Goal: Transaction & Acquisition: Purchase product/service

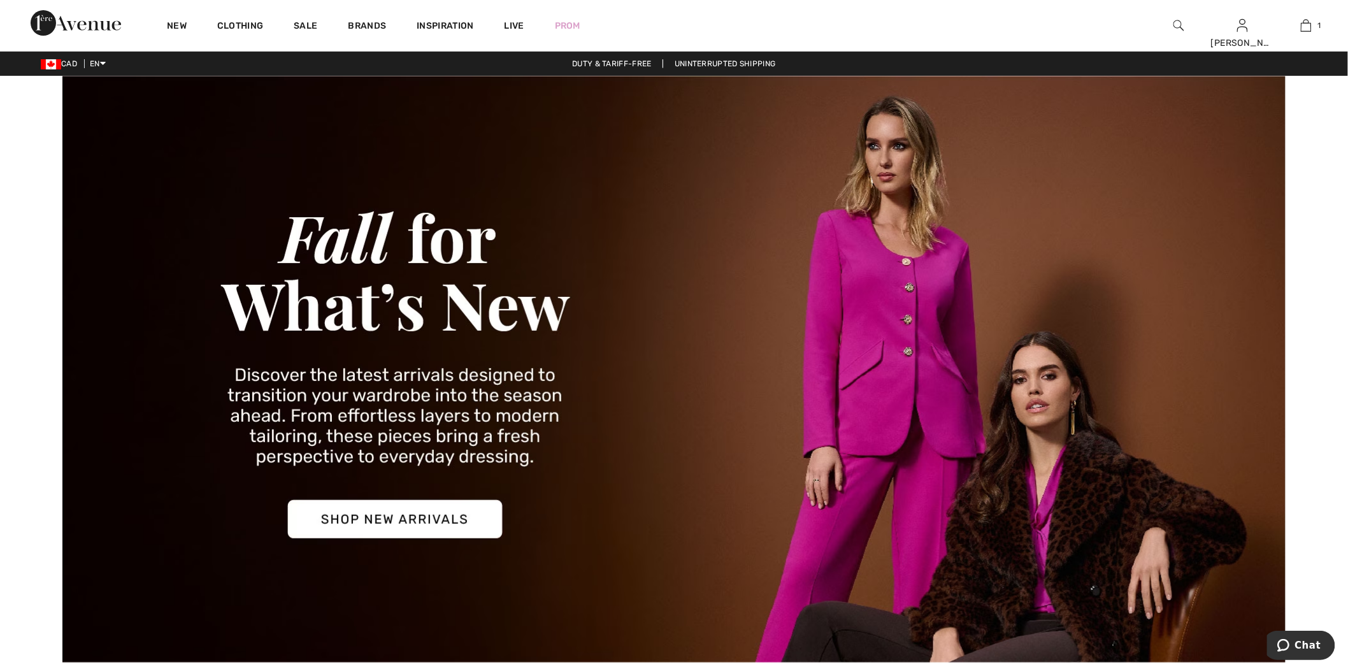
click at [1179, 18] on img at bounding box center [1179, 25] width 11 height 15
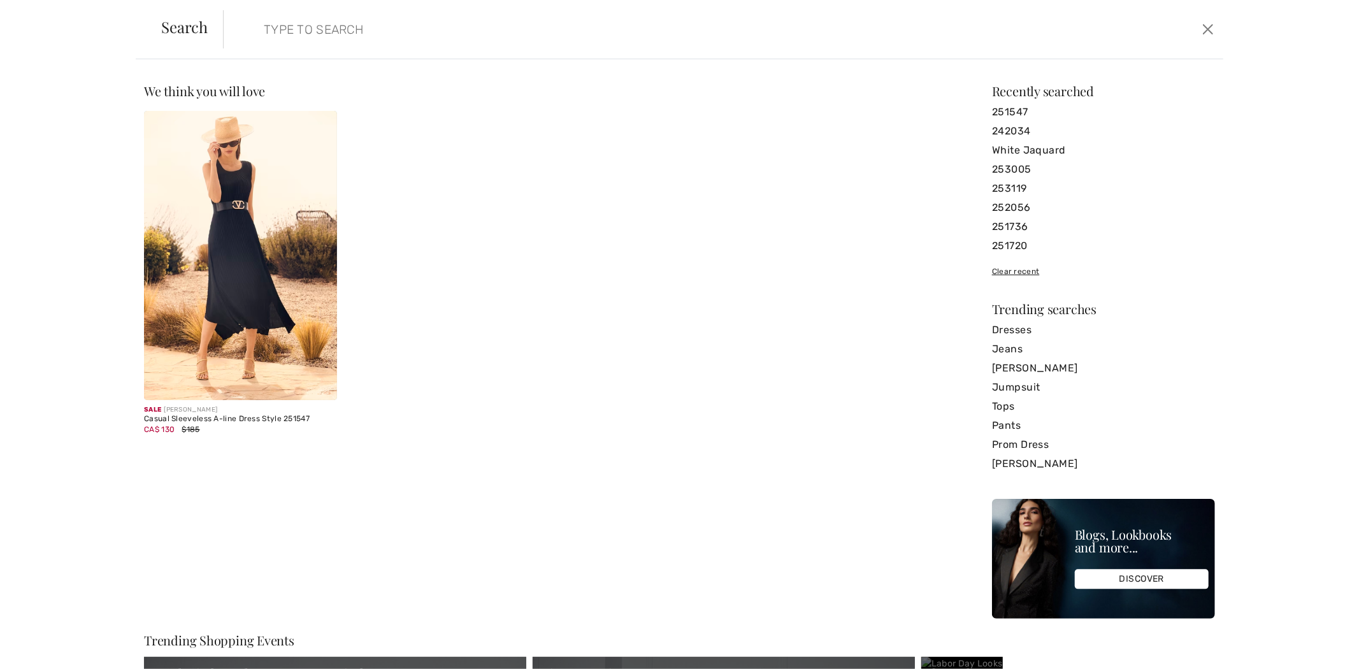
click at [320, 21] on input "search" at bounding box center [608, 29] width 708 height 38
paste input "252926"
type input "252926"
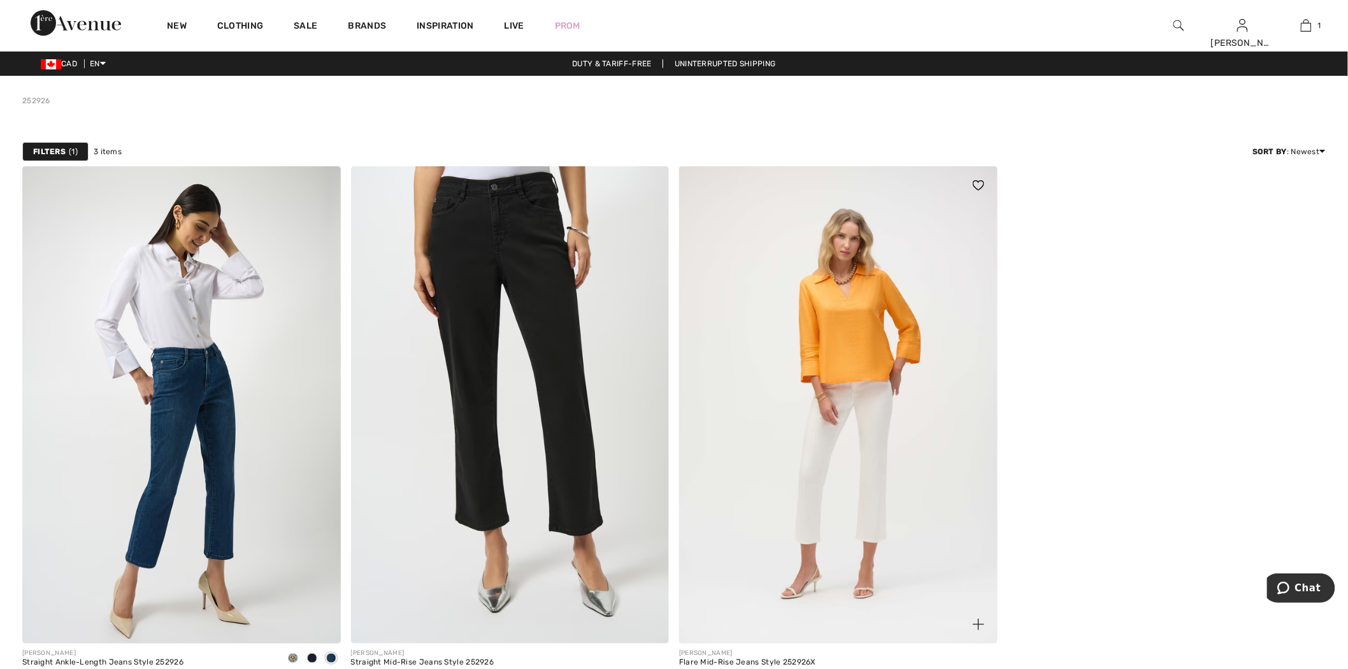
drag, startPoint x: 519, startPoint y: 329, endPoint x: 688, endPoint y: 313, distance: 169.6
click at [519, 329] on img at bounding box center [510, 404] width 319 height 477
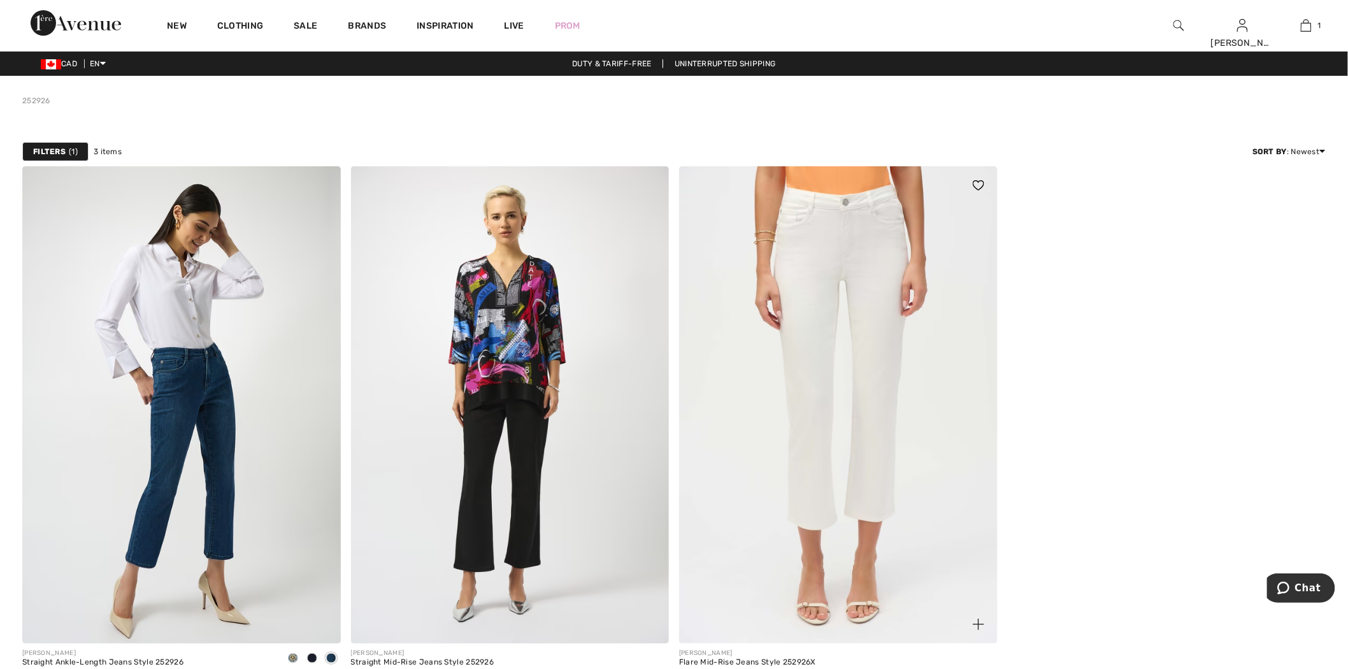
scroll to position [71, 0]
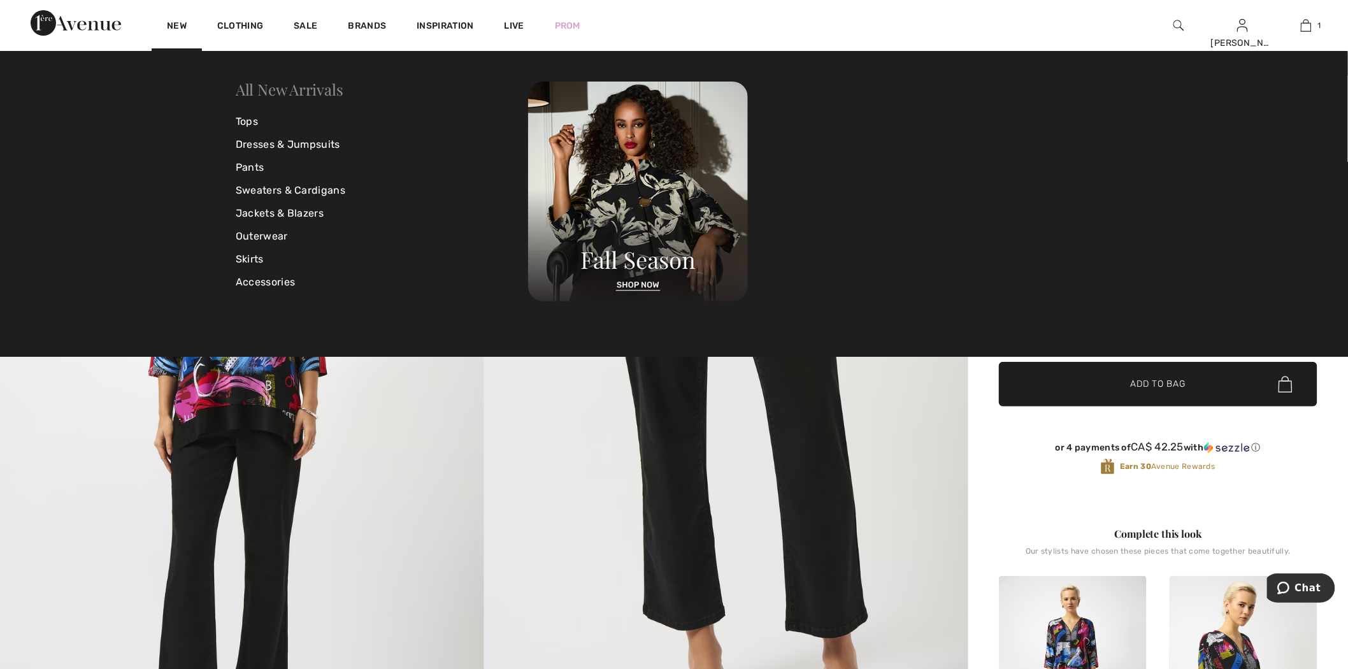
click at [255, 87] on link "All New Arrivals" at bounding box center [289, 89] width 107 height 20
